Goal: Transaction & Acquisition: Subscribe to service/newsletter

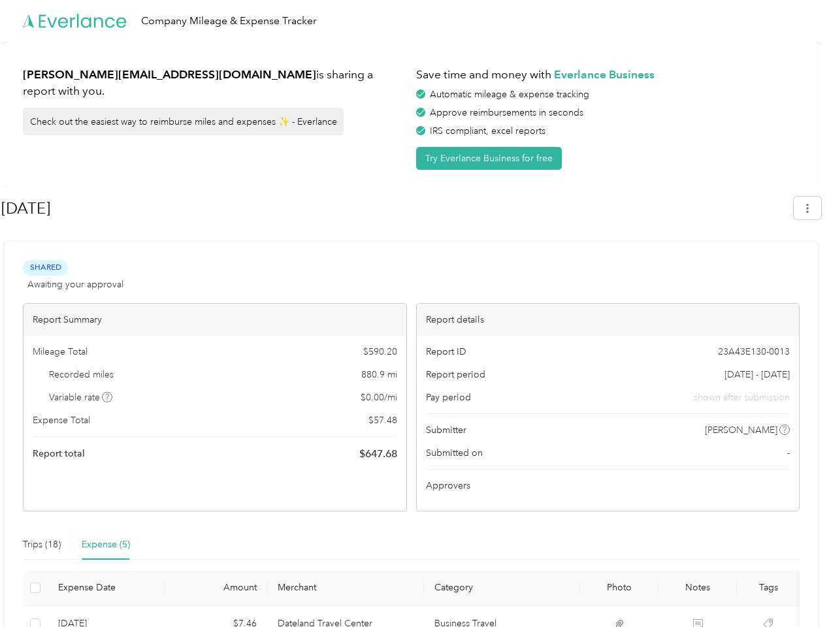
click at [417, 314] on div "Report details" at bounding box center [608, 320] width 383 height 32
click at [414, 21] on div "Company Mileage & Expense Tracker" at bounding box center [411, 21] width 822 height 42
click at [491, 158] on button "Try Everlance Business for free" at bounding box center [489, 158] width 146 height 23
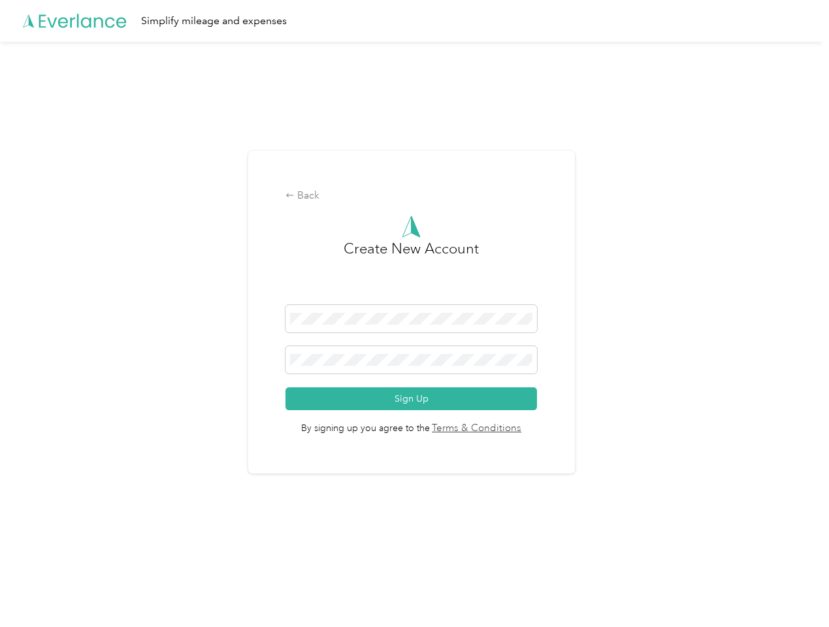
click at [397, 208] on div "Back Create New Account Sign Up By signing up you agree to the Terms & Conditio…" at bounding box center [411, 312] width 327 height 323
click at [814, 208] on div "Back Create New Account Sign Up By signing up you agree to the Terms & Conditio…" at bounding box center [411, 318] width 822 height 552
click at [108, 397] on div "Back Create New Account Sign Up By signing up you agree to the Terms & Conditio…" at bounding box center [411, 318] width 822 height 552
click at [515, 430] on link "Terms & Conditions" at bounding box center [476, 428] width 92 height 15
click at [42, 545] on div "Back Create New Account Sign Up By signing up you agree to the Terms & Conditio…" at bounding box center [411, 318] width 822 height 552
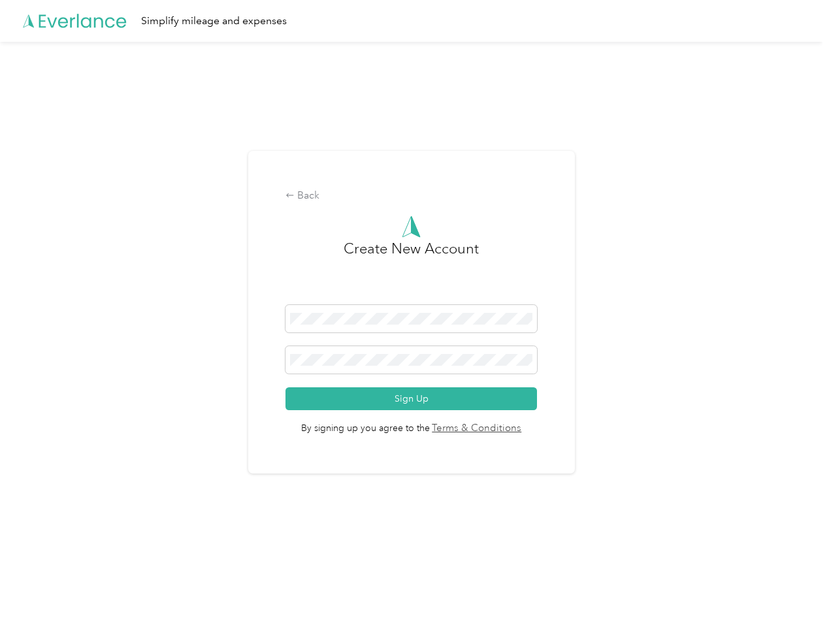
click at [106, 545] on div "Back Create New Account Sign Up By signing up you agree to the Terms & Conditio…" at bounding box center [411, 318] width 822 height 552
click at [33, 588] on div "Back Create New Account Sign Up By signing up you agree to the Terms & Conditio…" at bounding box center [411, 318] width 822 height 552
